Goal: Check status: Check status

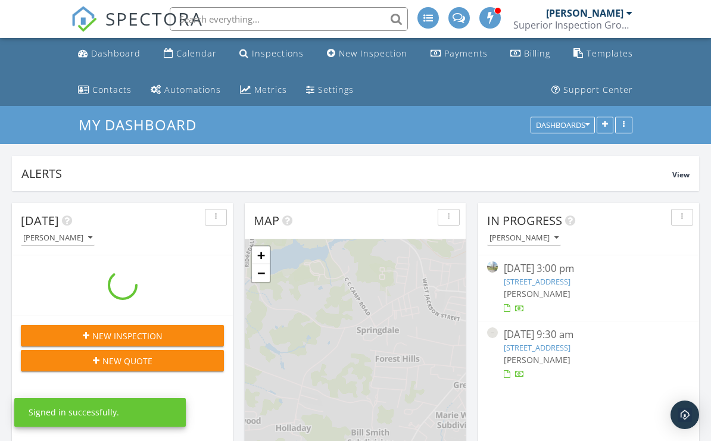
scroll to position [1085, 712]
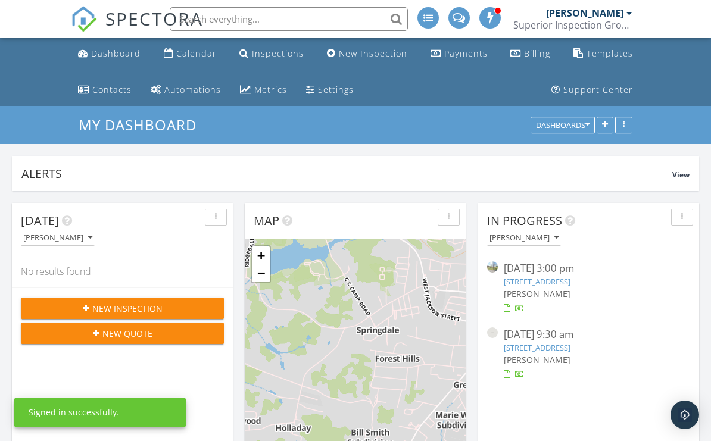
click at [284, 58] on div "Inspections" at bounding box center [278, 53] width 52 height 11
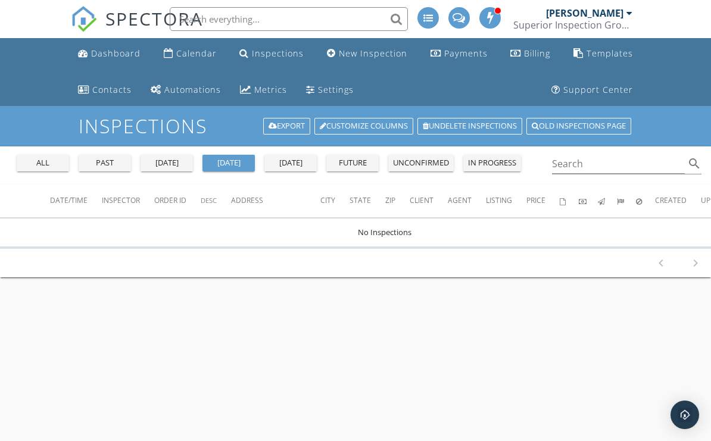
click at [38, 170] on button "all" at bounding box center [43, 163] width 52 height 17
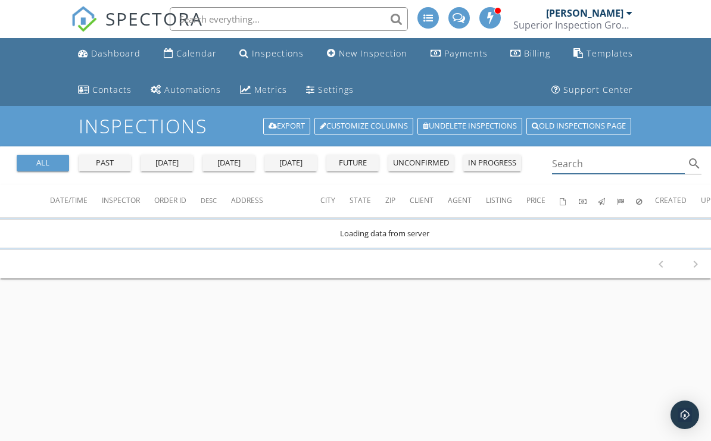
click at [585, 170] on input "Search" at bounding box center [618, 164] width 133 height 20
type input "[PERSON_NAME]"
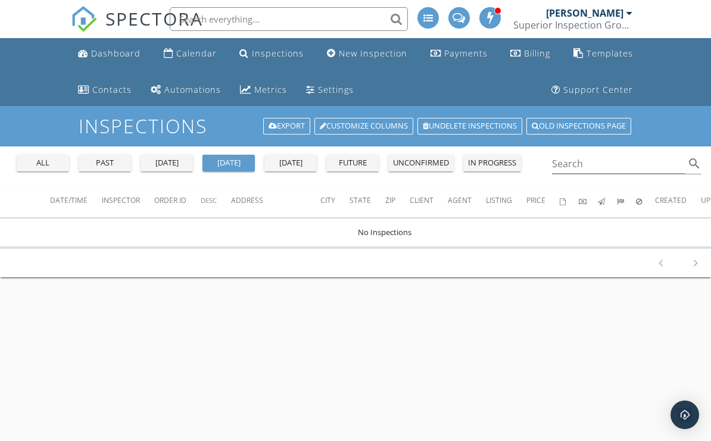
click at [186, 58] on div "Calendar" at bounding box center [196, 53] width 41 height 11
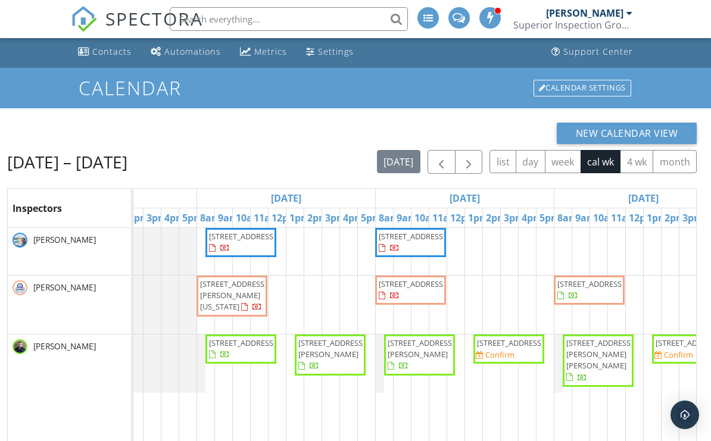
scroll to position [0, 107]
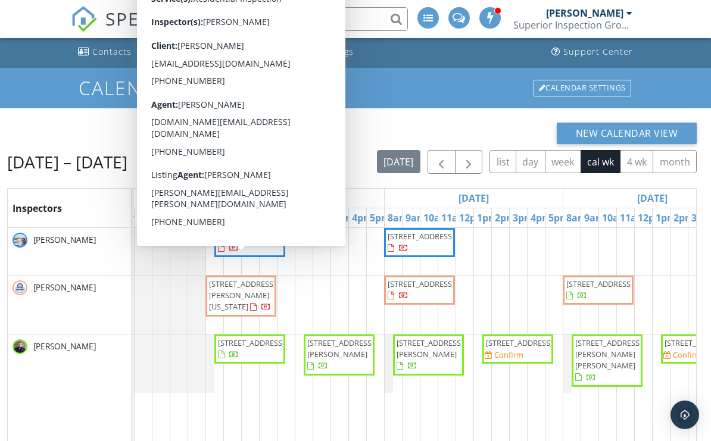
click at [245, 304] on span "1039 Old Martha Washington Rd, Clarkrange 38553" at bounding box center [242, 295] width 67 height 33
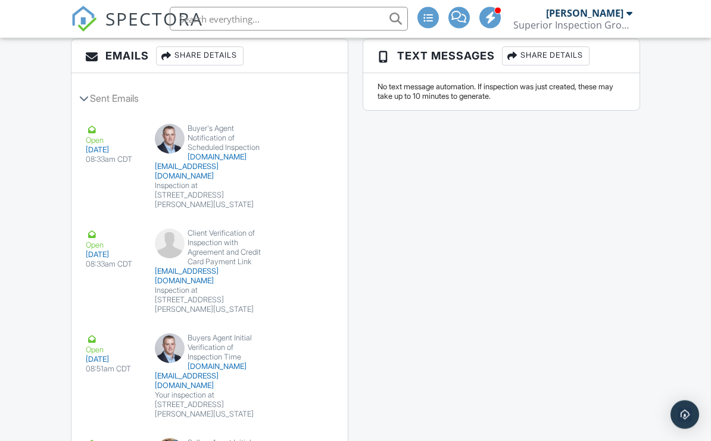
scroll to position [1631, 0]
click at [312, 279] on button "Resend" at bounding box center [299, 270] width 53 height 23
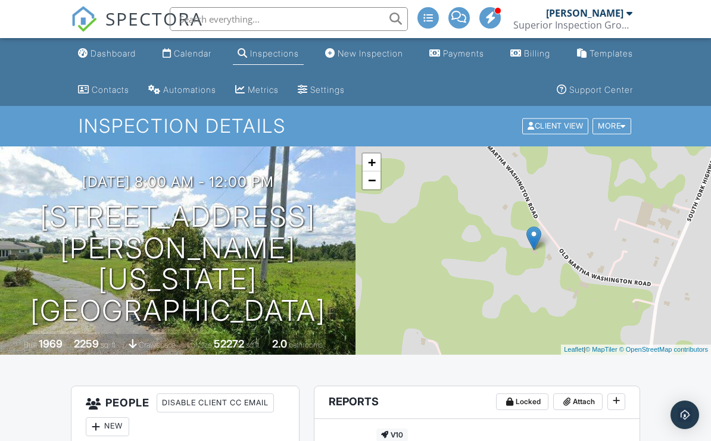
click at [210, 55] on div "Calendar" at bounding box center [193, 53] width 38 height 10
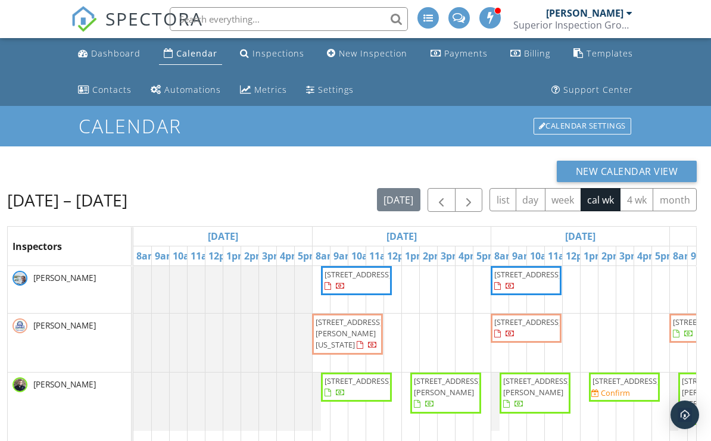
click at [256, 382] on div at bounding box center [227, 402] width 188 height 58
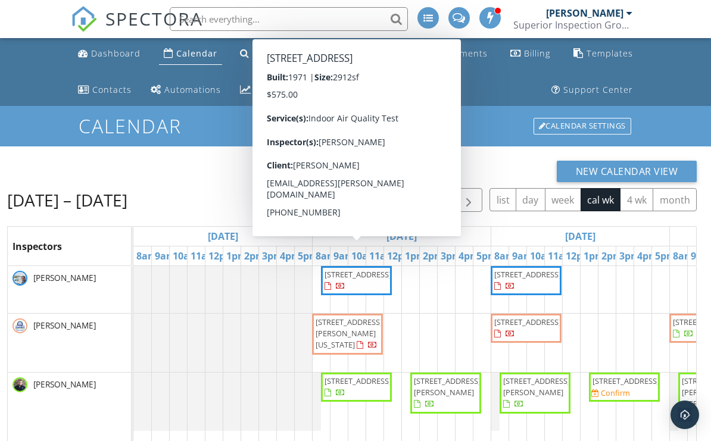
click at [371, 291] on span "876 Forest Hills Dr, Cookeville 38501" at bounding box center [356, 280] width 66 height 23
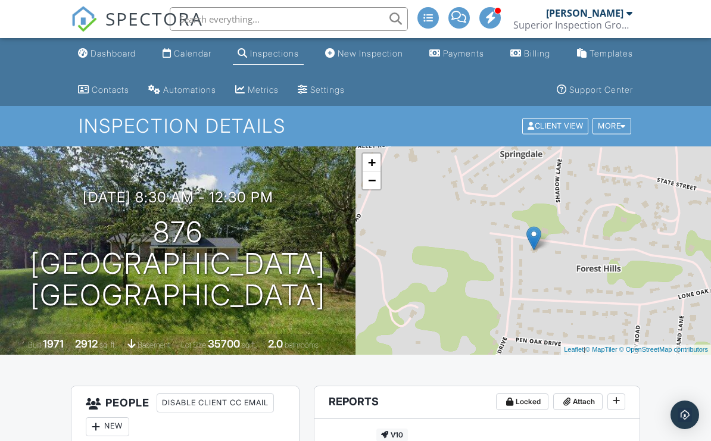
click at [186, 60] on link "Calendar" at bounding box center [187, 54] width 58 height 22
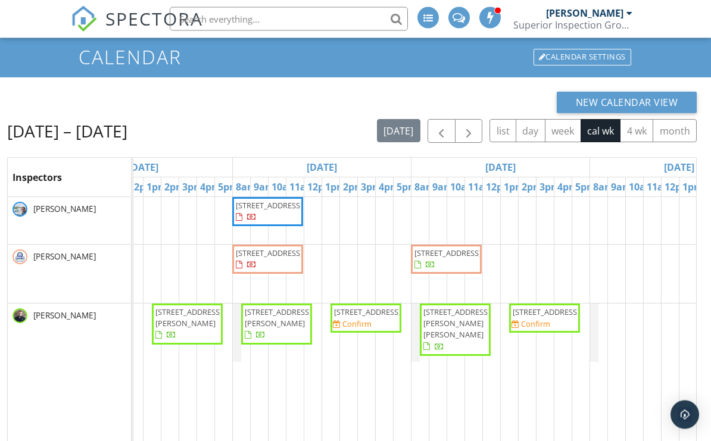
scroll to position [69, 0]
